Goal: Transaction & Acquisition: Purchase product/service

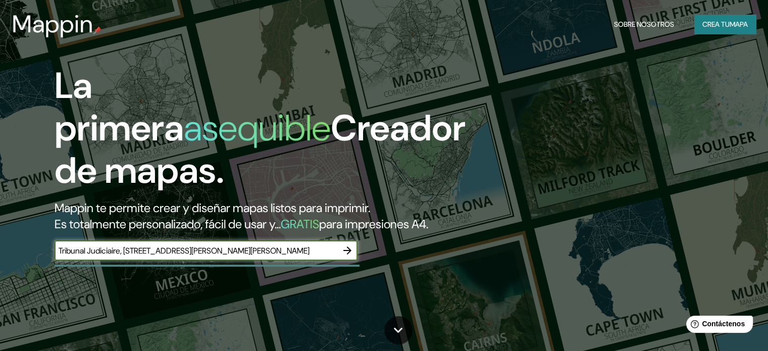
type input "Tribunal Judiciaire, [STREET_ADDRESS][PERSON_NAME][PERSON_NAME]"
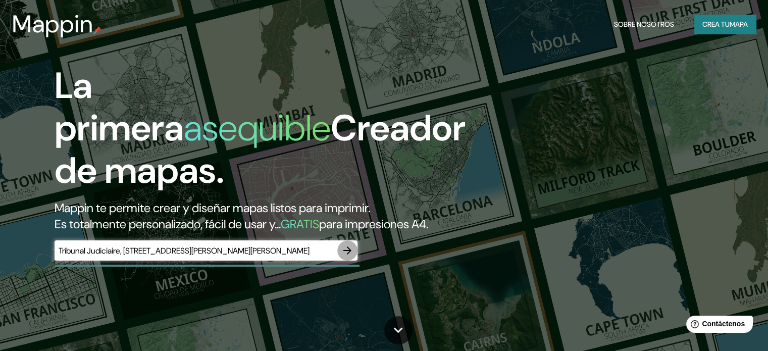
click at [350, 257] on icon "button" at bounding box center [347, 250] width 12 height 12
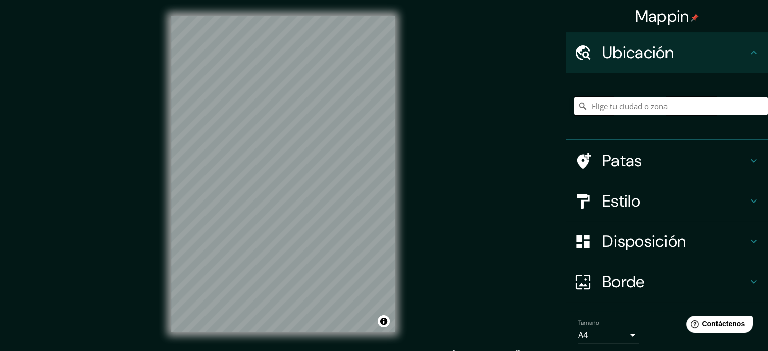
click at [615, 109] on input "Elige tu ciudad o zona" at bounding box center [671, 106] width 194 height 18
paste input "Tribunal Judiciaire, [STREET_ADDRESS][PERSON_NAME][PERSON_NAME]"
type input "[STREET_ADDRESS][PERSON_NAME][PERSON_NAME]"
click at [689, 193] on h4 "Estilo" at bounding box center [675, 201] width 145 height 20
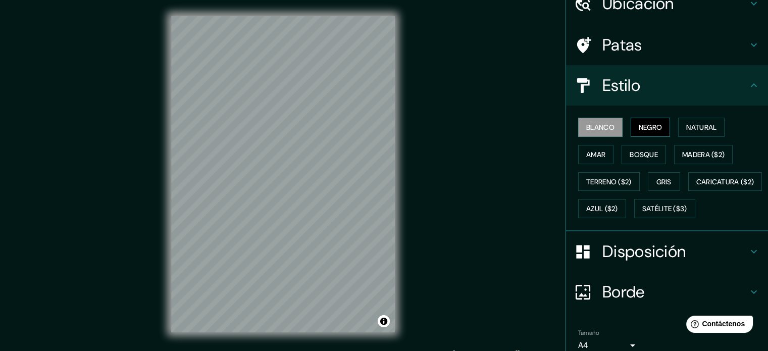
scroll to position [51, 0]
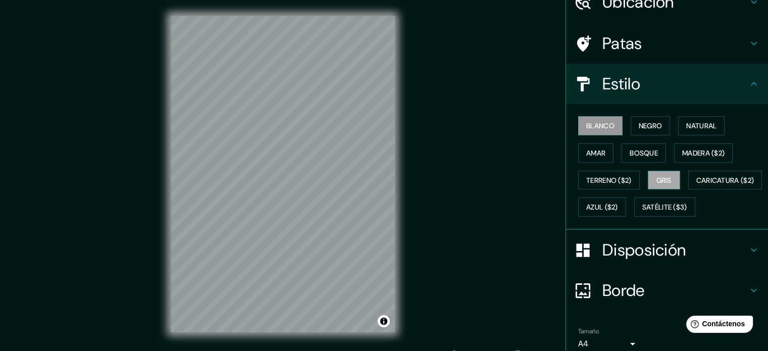
click at [657, 176] on font "Gris" at bounding box center [664, 180] width 15 height 9
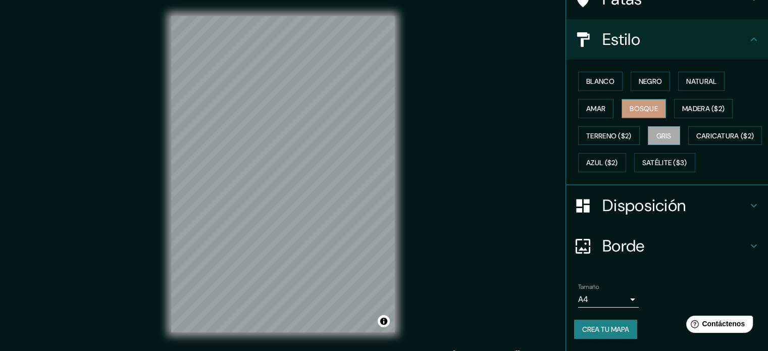
scroll to position [119, 0]
click at [643, 160] on font "Satélite ($3)" at bounding box center [665, 163] width 45 height 9
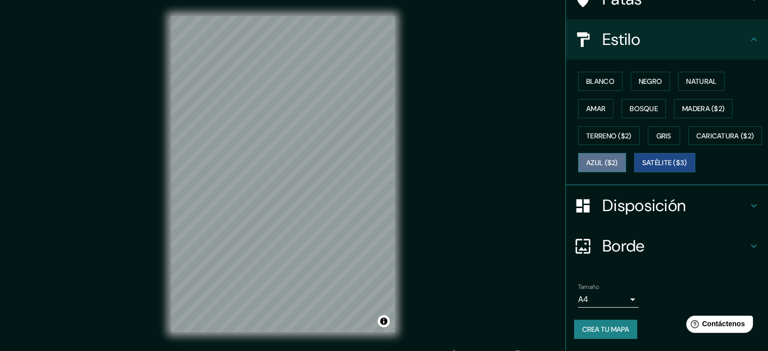
click at [618, 159] on font "Azul ($2)" at bounding box center [602, 163] width 32 height 9
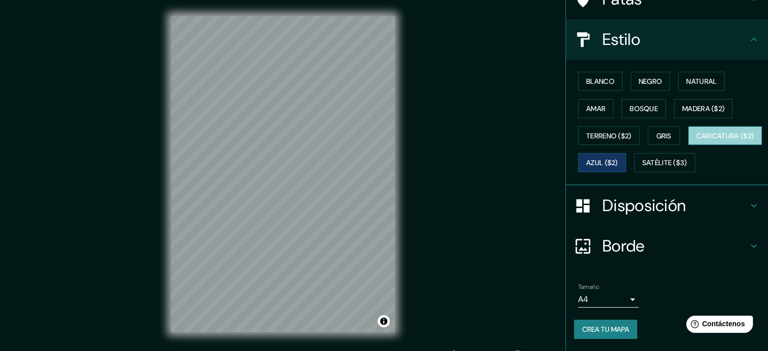
click at [697, 139] on font "Caricatura ($2)" at bounding box center [726, 135] width 58 height 9
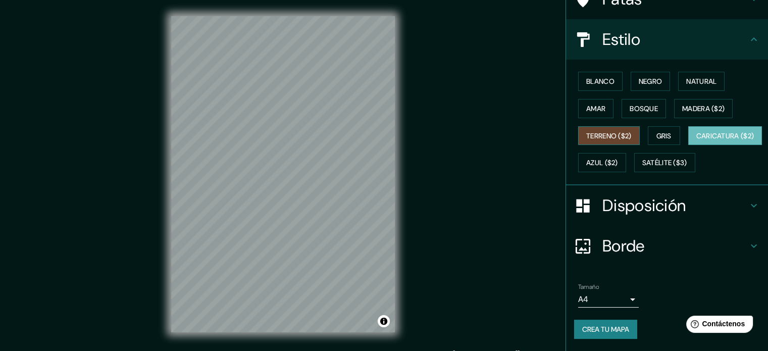
click at [623, 131] on font "Terreno ($2)" at bounding box center [608, 135] width 45 height 9
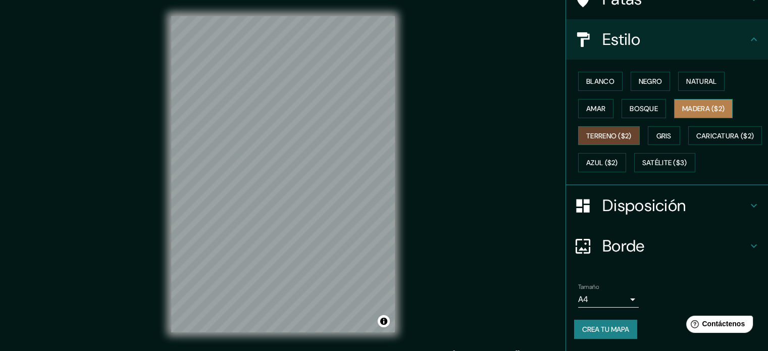
click at [715, 104] on font "Madera ($2)" at bounding box center [703, 108] width 42 height 9
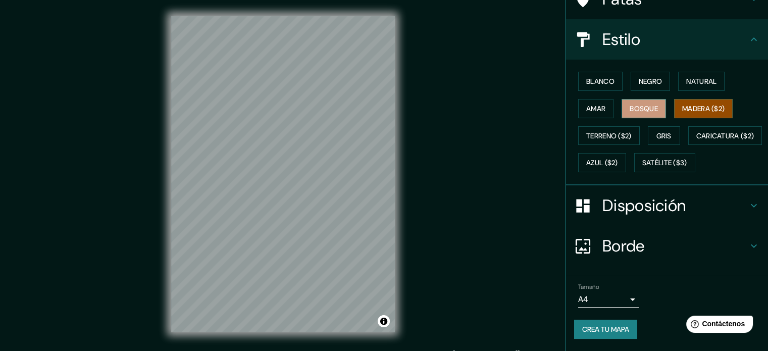
click at [638, 104] on font "Bosque" at bounding box center [644, 108] width 28 height 9
click at [588, 104] on font "Amar" at bounding box center [595, 108] width 19 height 9
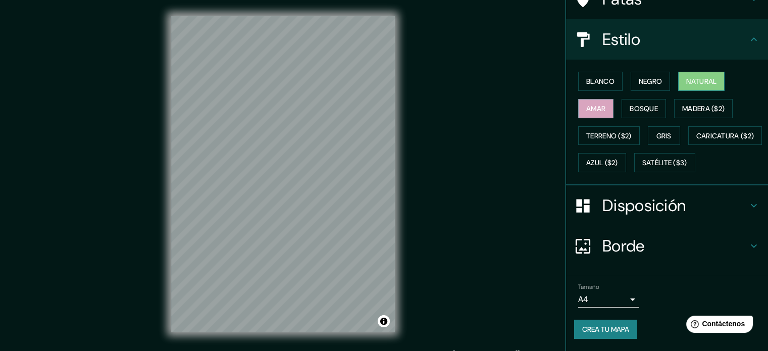
click at [692, 77] on font "Natural" at bounding box center [702, 81] width 30 height 9
click at [661, 72] on button "Negro" at bounding box center [651, 81] width 40 height 19
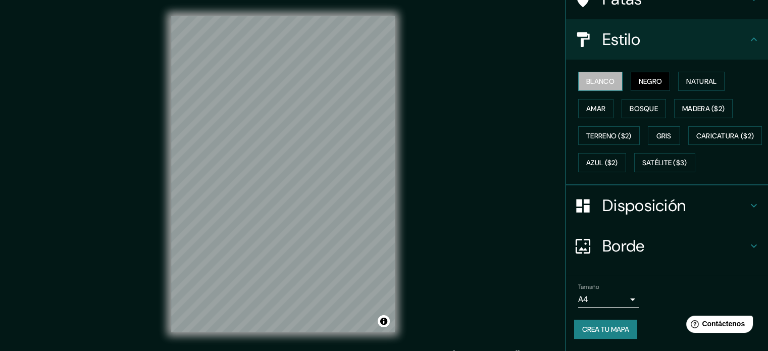
drag, startPoint x: 598, startPoint y: 54, endPoint x: 594, endPoint y: 60, distance: 7.2
click at [598, 77] on font "Blanco" at bounding box center [600, 81] width 28 height 9
click at [643, 160] on font "Satélite ($3)" at bounding box center [665, 163] width 45 height 9
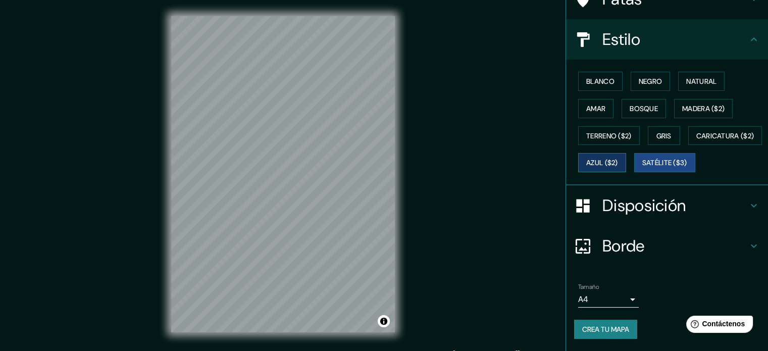
click at [618, 159] on font "Azul ($2)" at bounding box center [602, 163] width 32 height 9
